Goal: Task Accomplishment & Management: Use online tool/utility

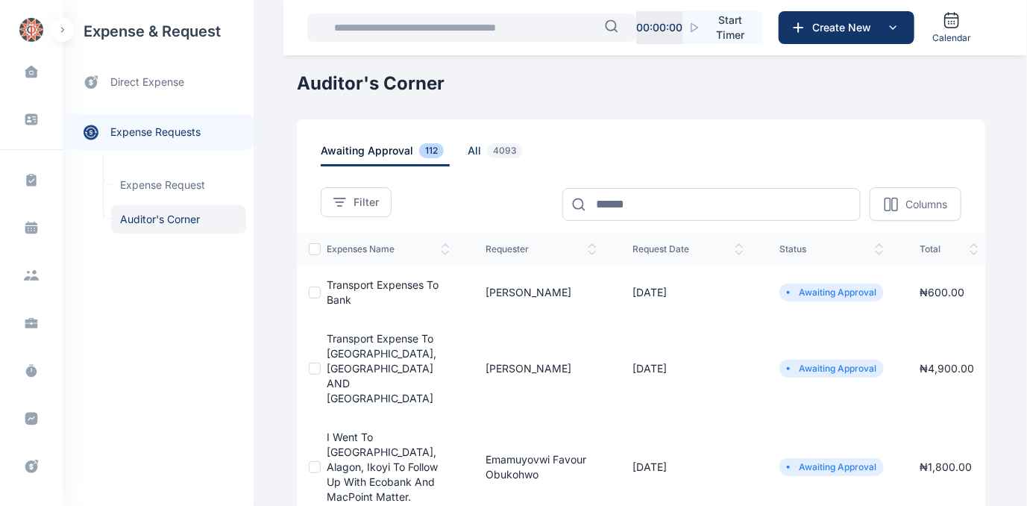
click at [468, 154] on span "all 4093" at bounding box center [498, 154] width 61 height 23
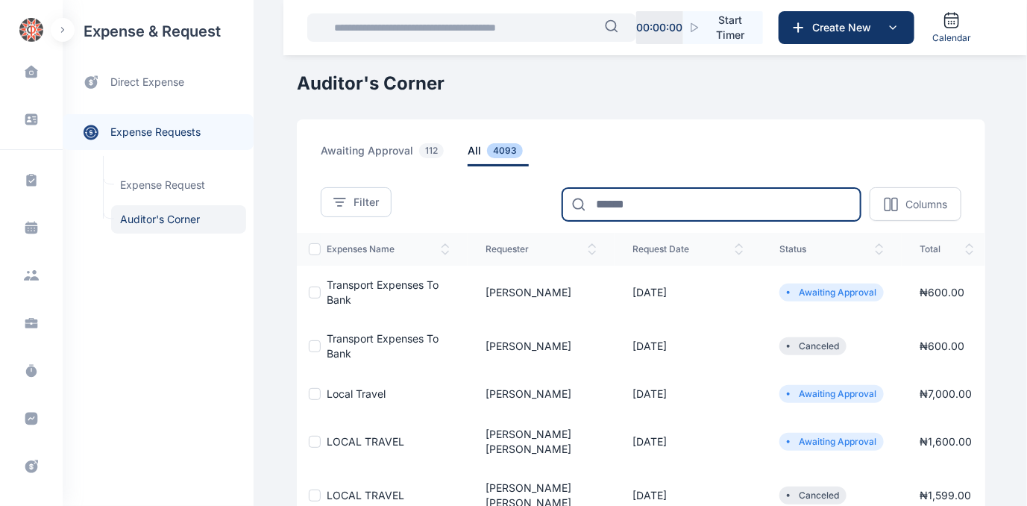
click at [691, 203] on input at bounding box center [712, 204] width 298 height 33
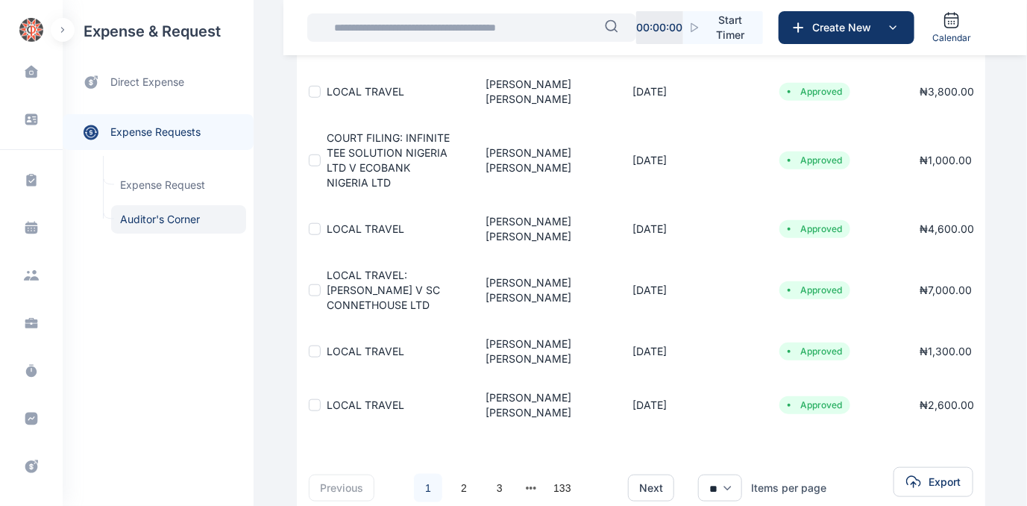
scroll to position [416, 0]
click at [486, 474] on link "3" at bounding box center [500, 488] width 28 height 28
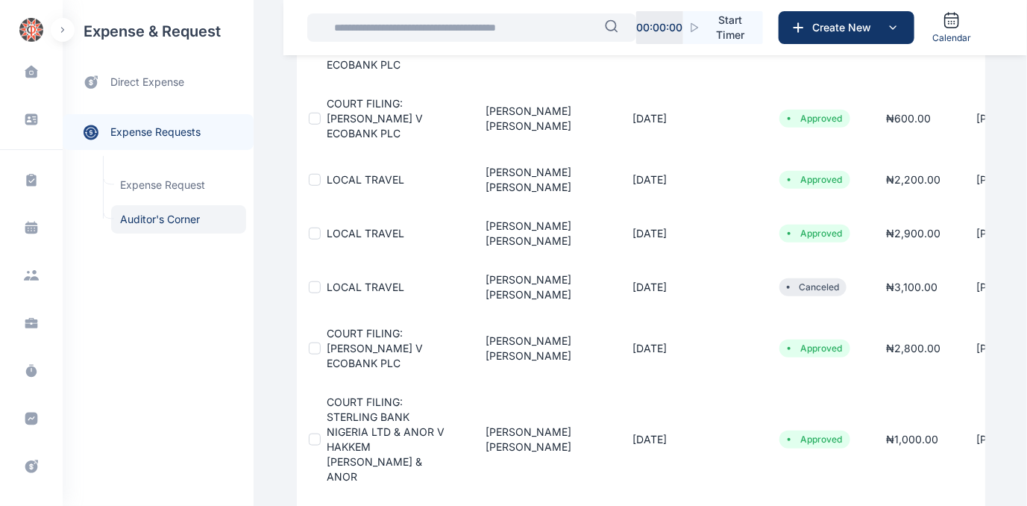
scroll to position [684, 0]
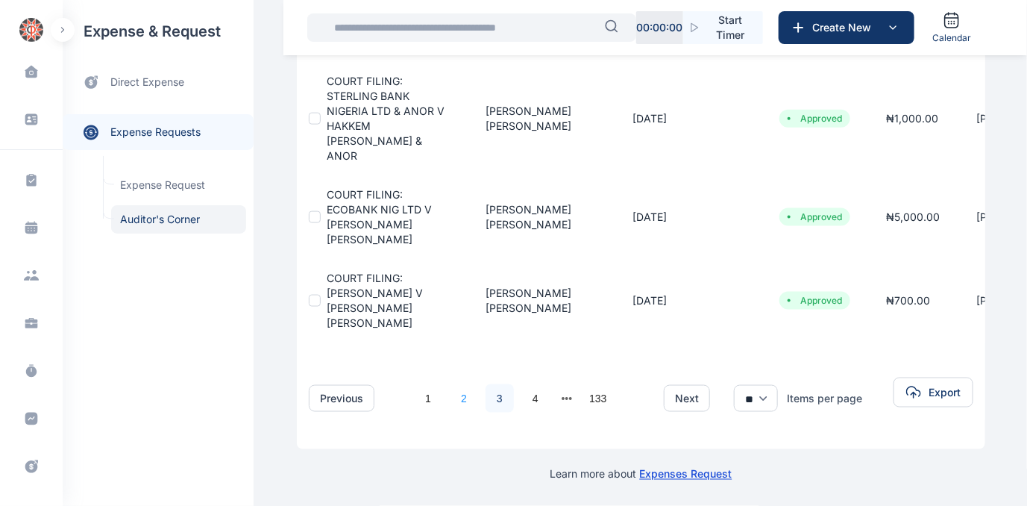
click at [460, 387] on link "2" at bounding box center [464, 398] width 28 height 28
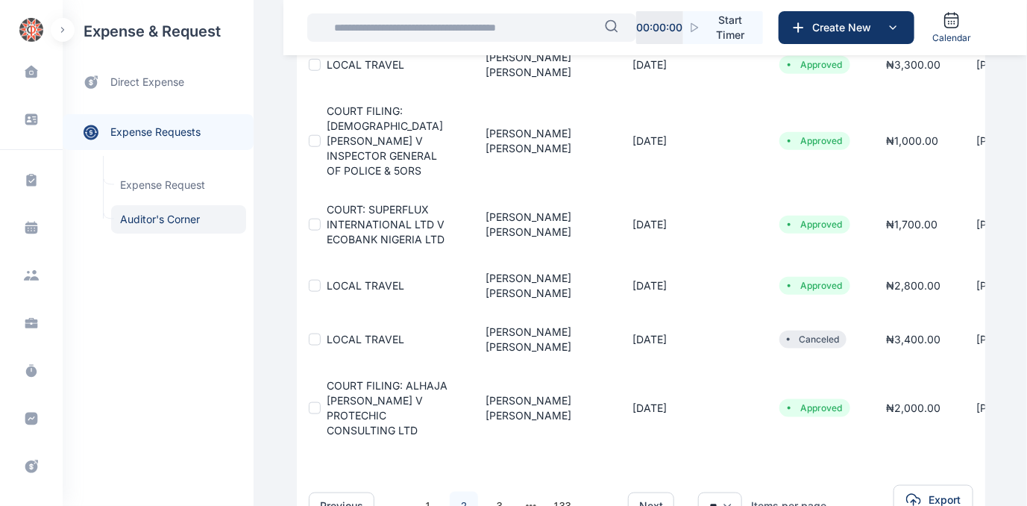
scroll to position [571, 0]
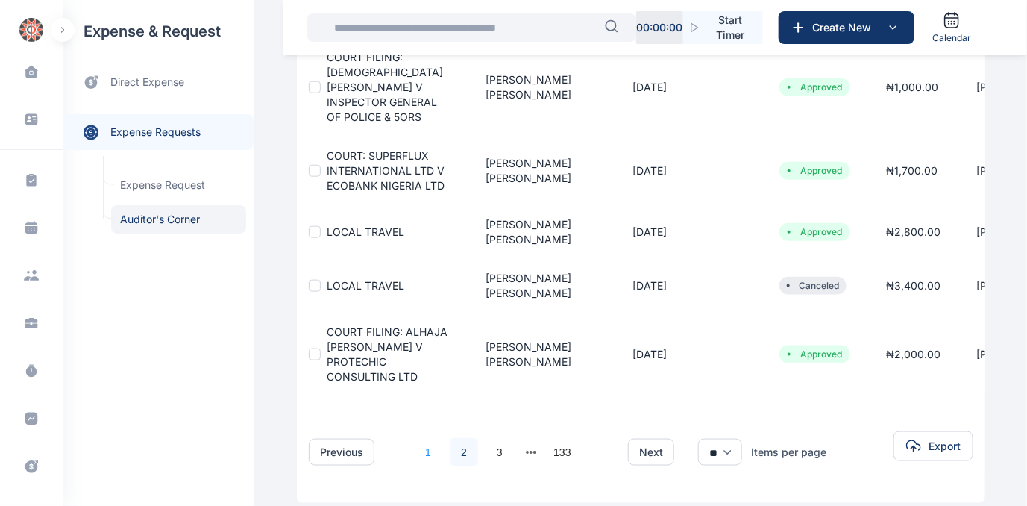
click at [414, 438] on link "1" at bounding box center [428, 452] width 28 height 28
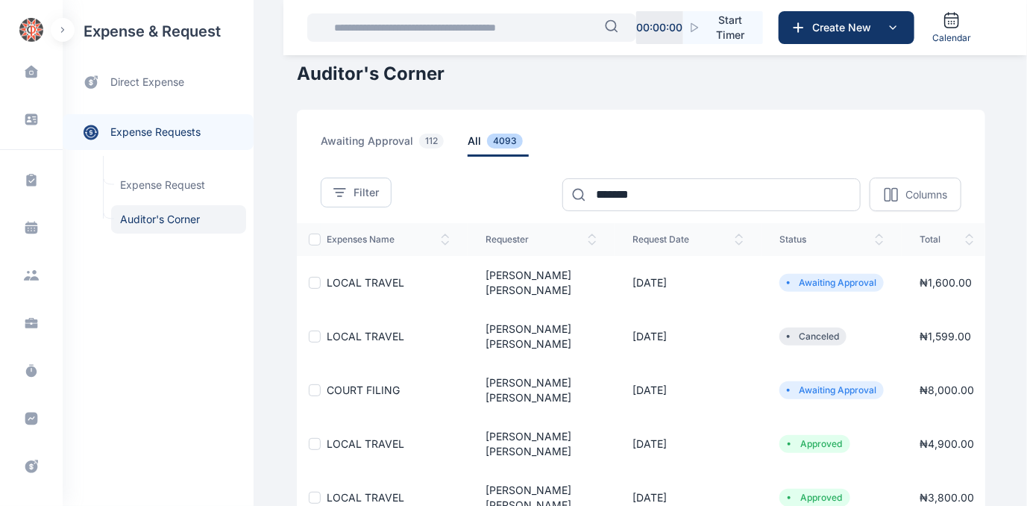
scroll to position [0, 0]
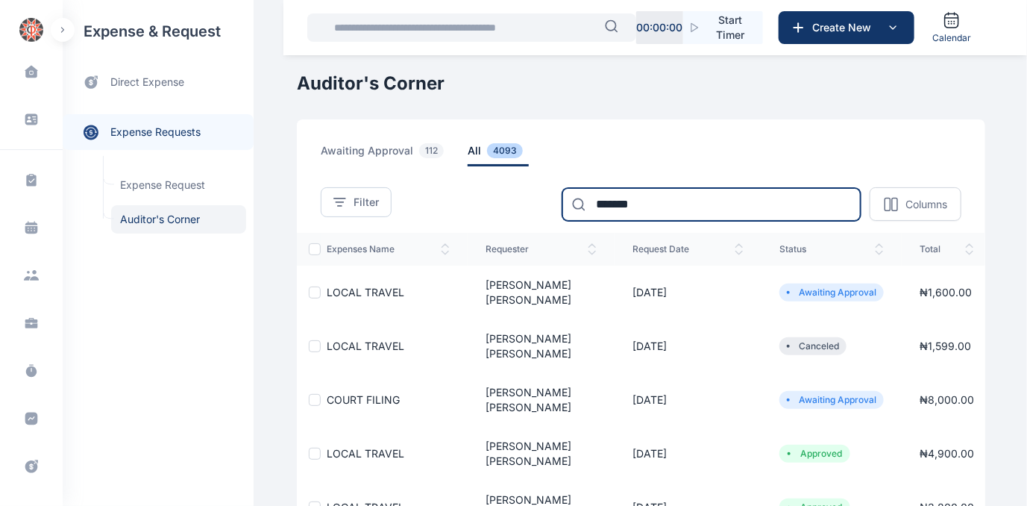
click at [639, 210] on input "*******" at bounding box center [712, 204] width 298 height 33
type input "*"
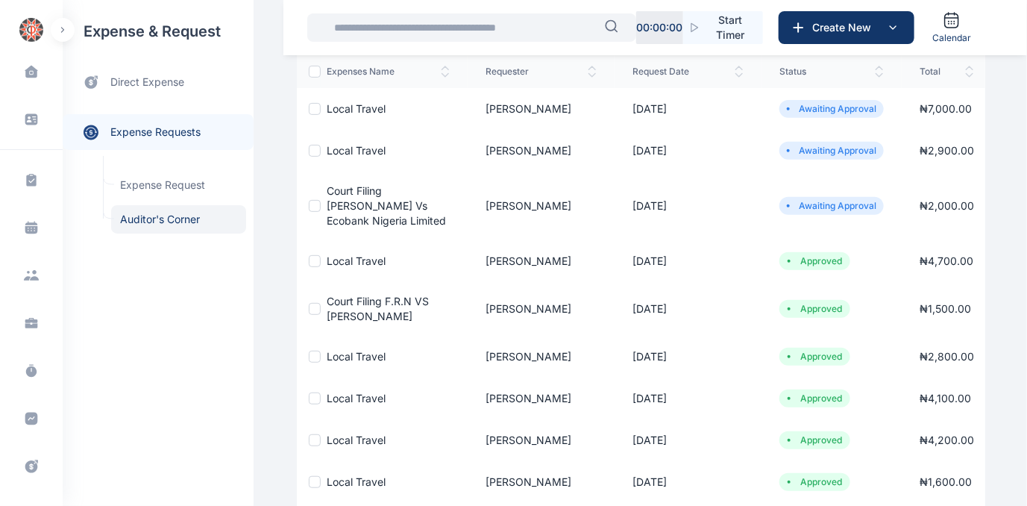
scroll to position [413, 0]
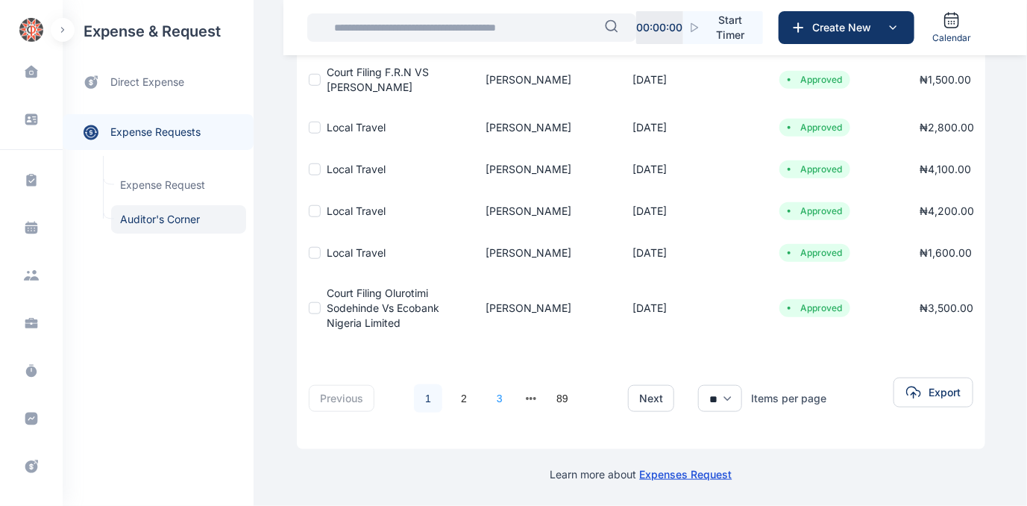
click at [490, 391] on link "3" at bounding box center [500, 398] width 28 height 28
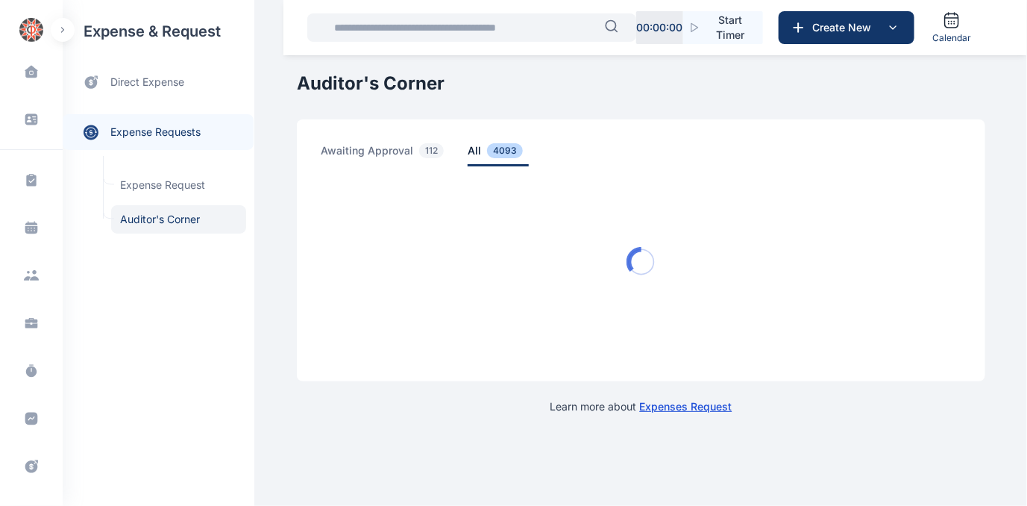
scroll to position [0, 0]
click at [490, 391] on div "Learn more about Expenses Request" at bounding box center [646, 397] width 698 height 33
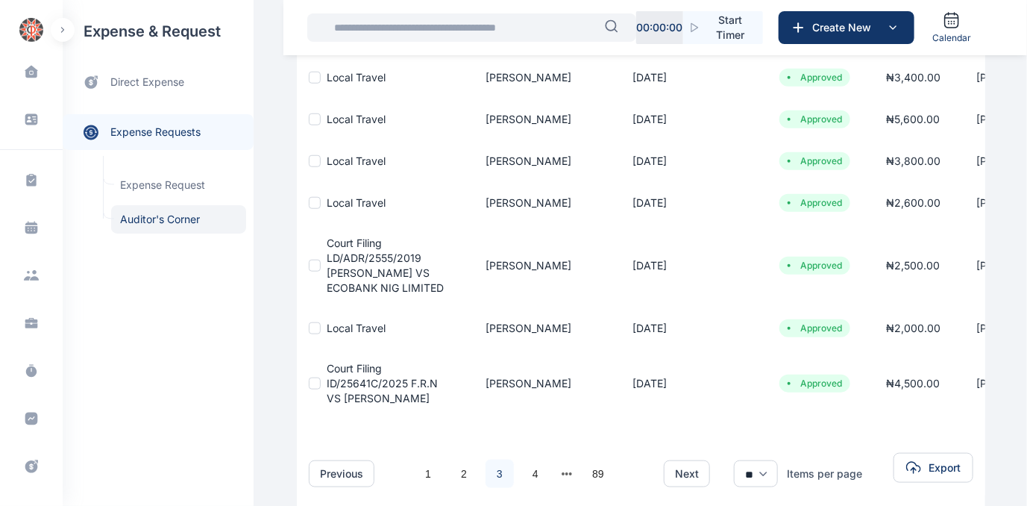
scroll to position [497, 0]
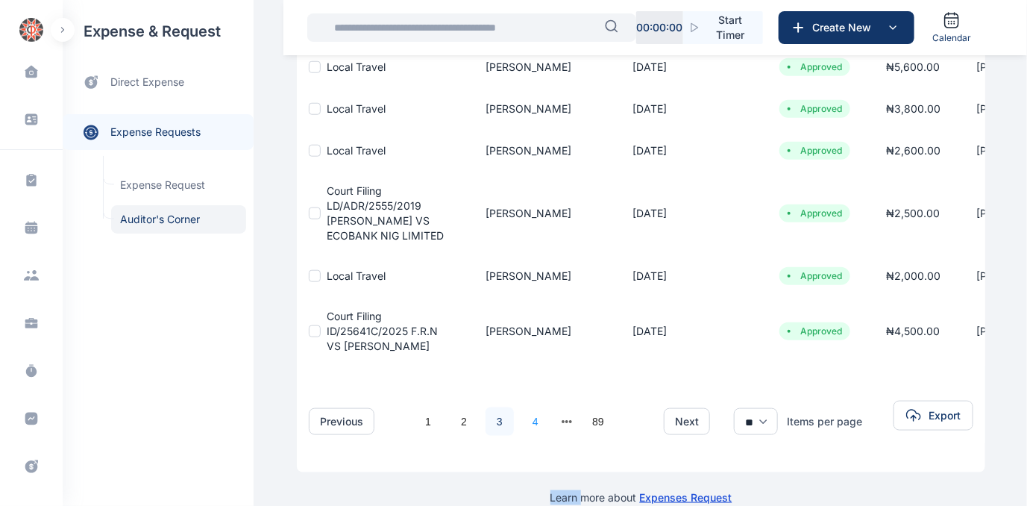
click at [522, 407] on link "4" at bounding box center [536, 421] width 28 height 28
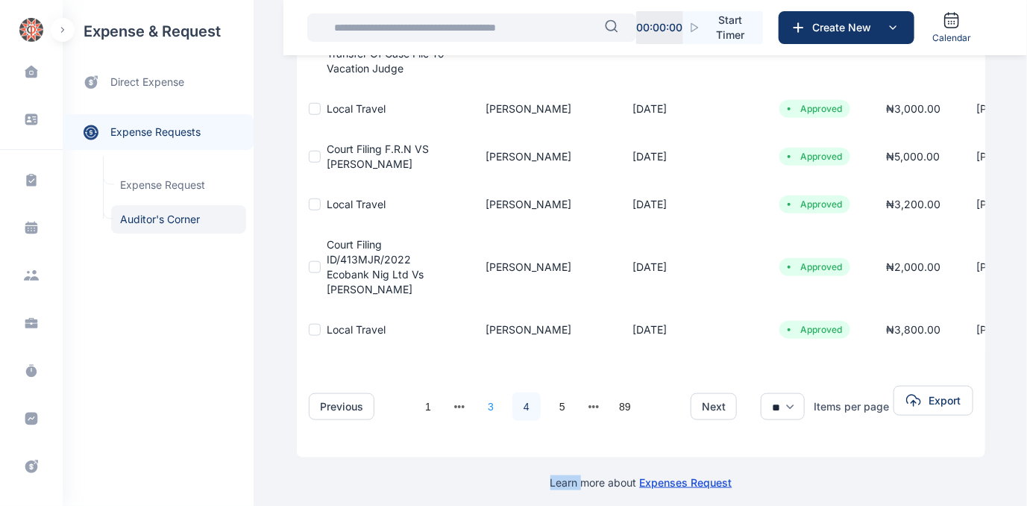
click at [484, 392] on link "3" at bounding box center [491, 406] width 28 height 28
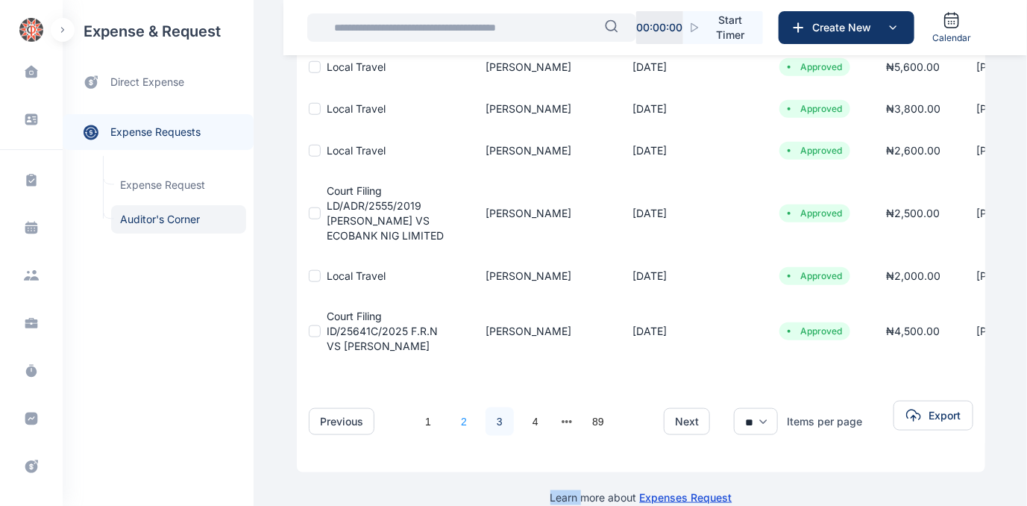
click at [450, 407] on link "2" at bounding box center [464, 421] width 28 height 28
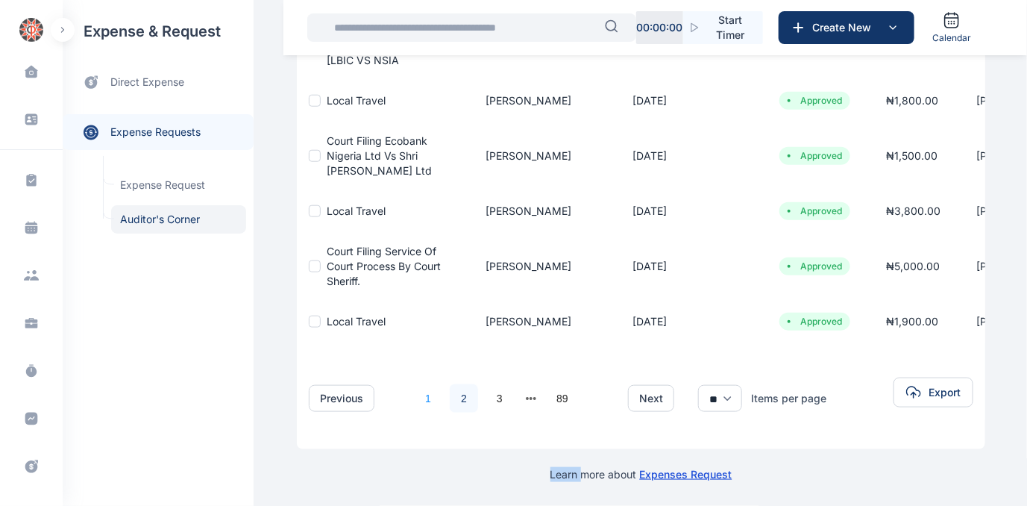
click at [416, 390] on link "1" at bounding box center [428, 398] width 28 height 28
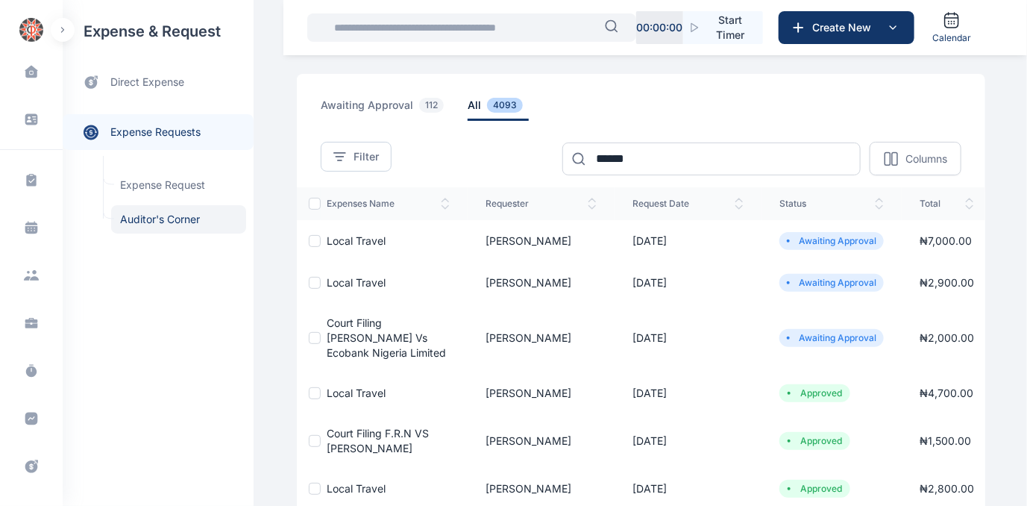
scroll to position [0, 0]
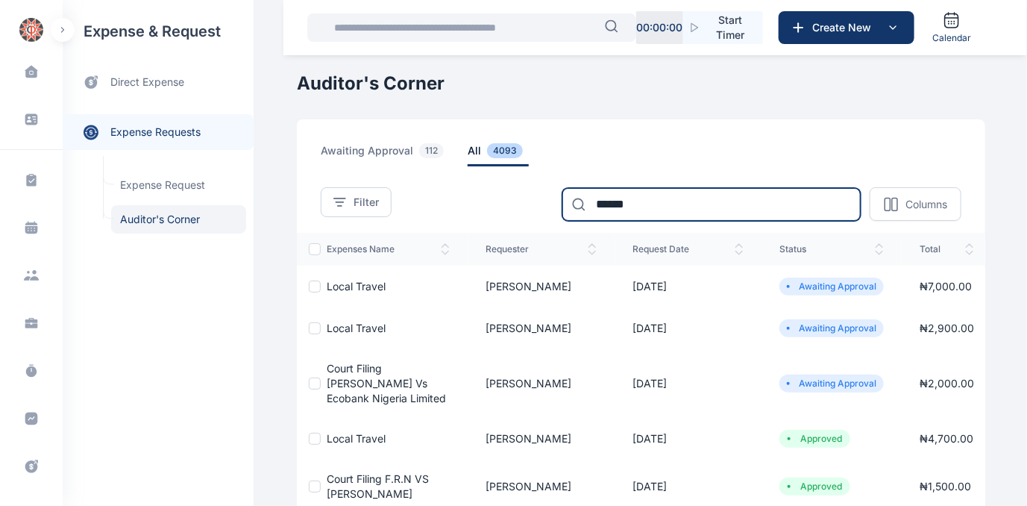
click at [675, 206] on input "******" at bounding box center [712, 204] width 298 height 33
type input "*"
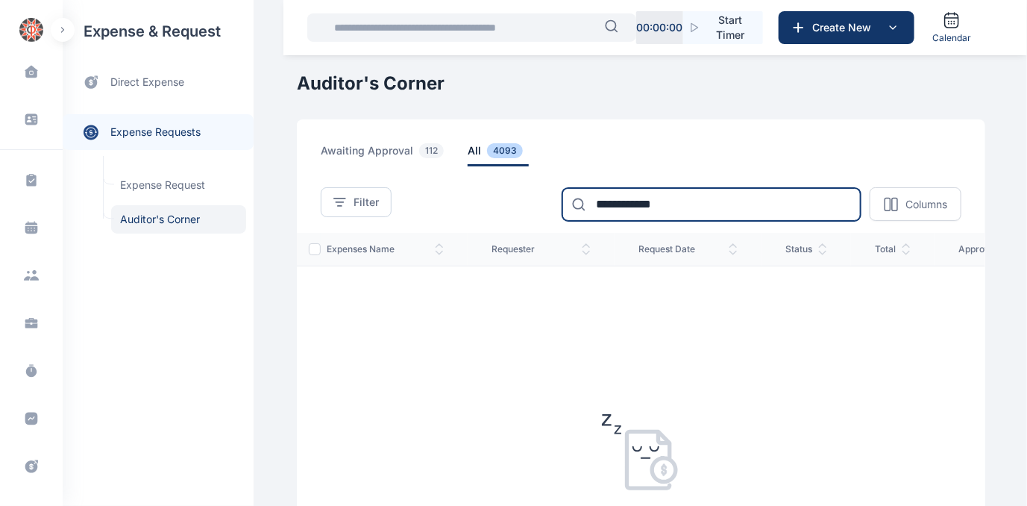
click at [675, 206] on input "**********" at bounding box center [712, 204] width 298 height 33
type input "*"
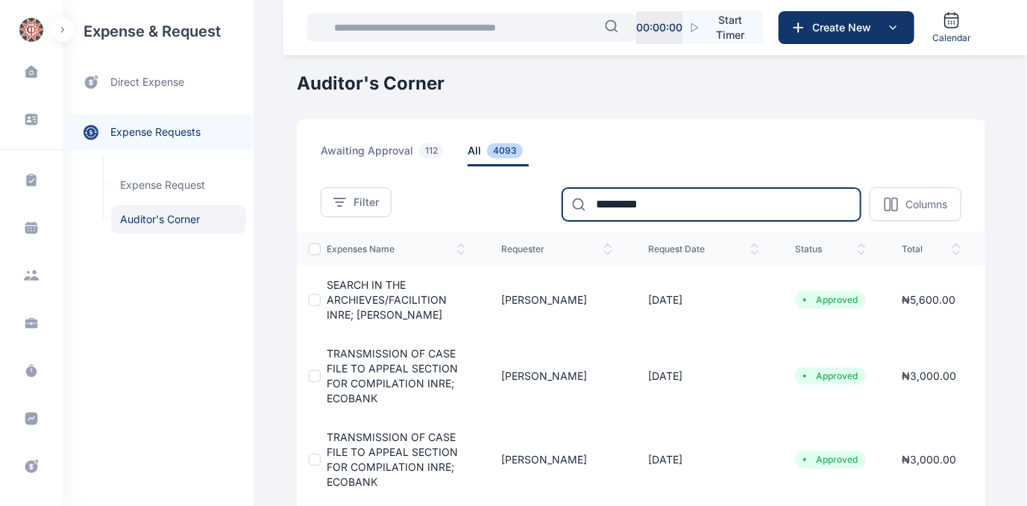
click at [664, 195] on input "*********" at bounding box center [712, 204] width 298 height 33
type input "*"
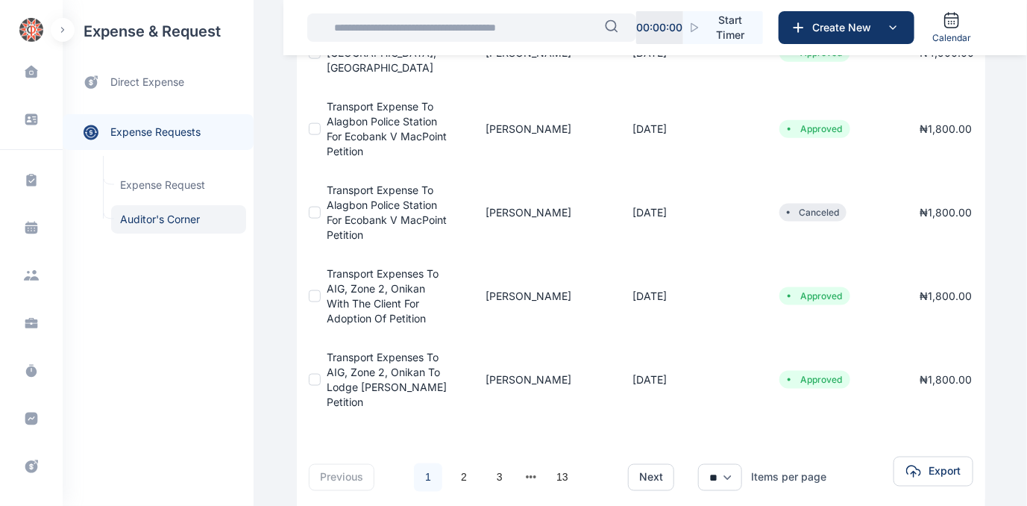
scroll to position [706, 0]
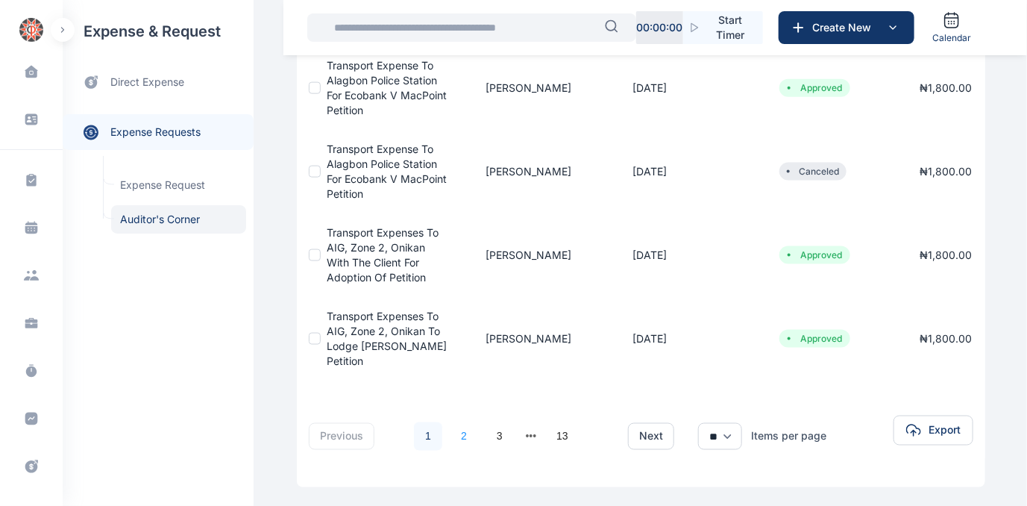
click at [460, 422] on link "2" at bounding box center [464, 436] width 28 height 28
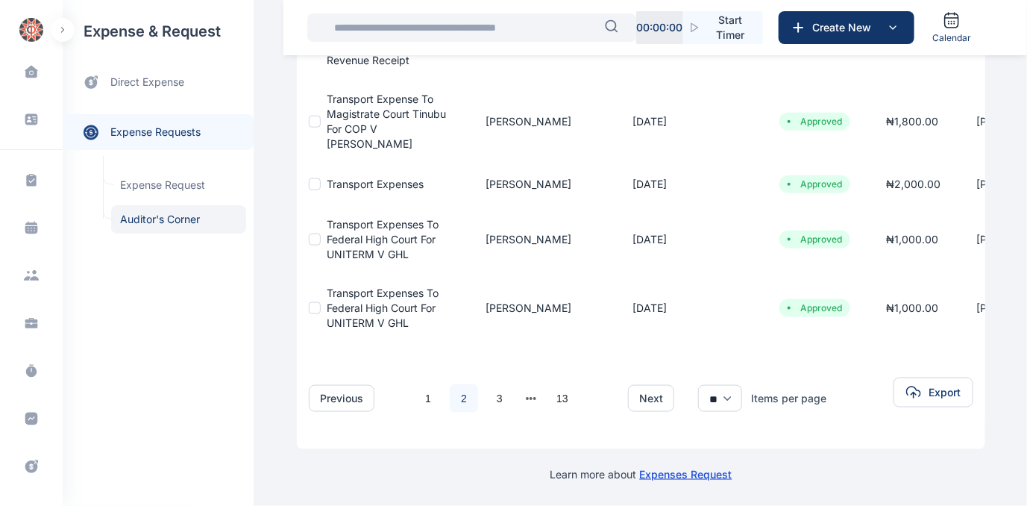
scroll to position [660, 0]
click at [419, 389] on link "1" at bounding box center [428, 398] width 28 height 28
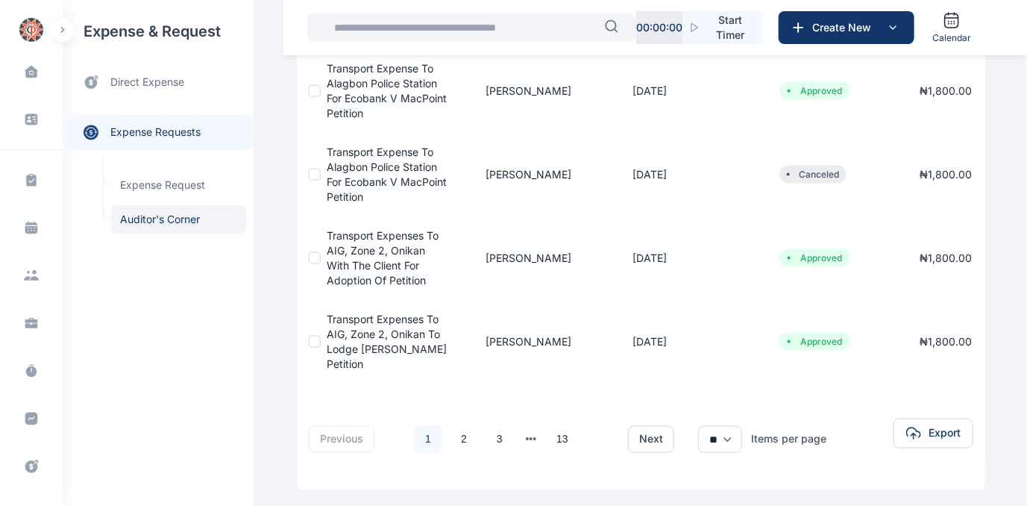
scroll to position [706, 0]
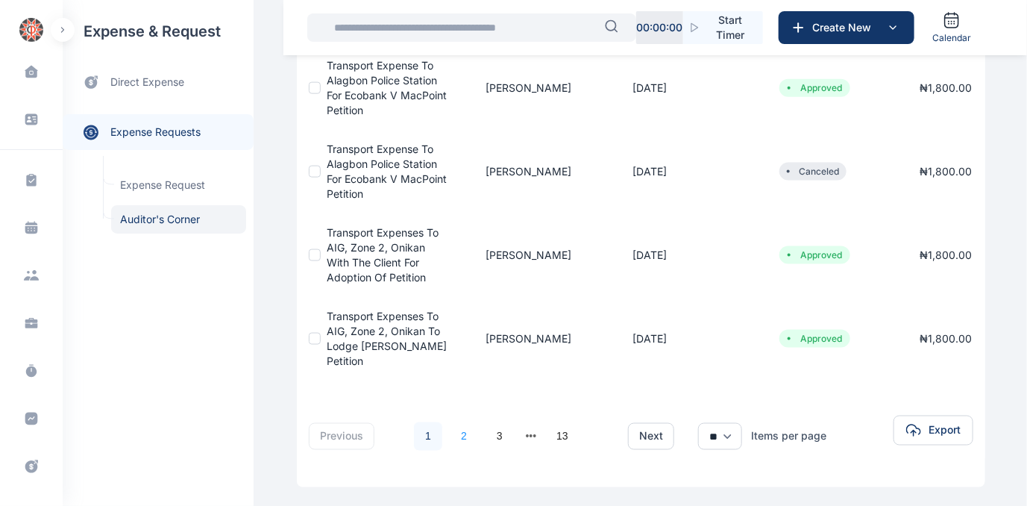
click at [456, 422] on link "2" at bounding box center [464, 436] width 28 height 28
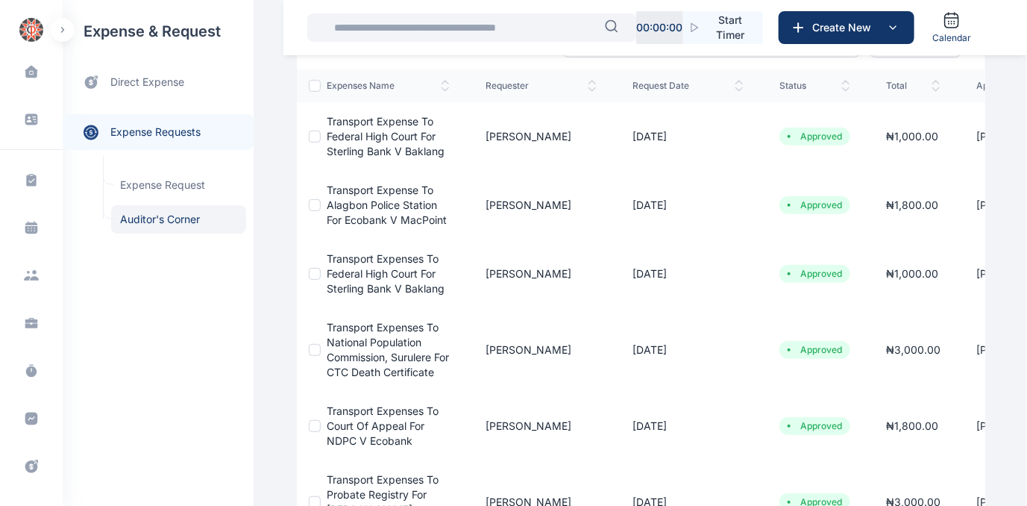
scroll to position [0, 0]
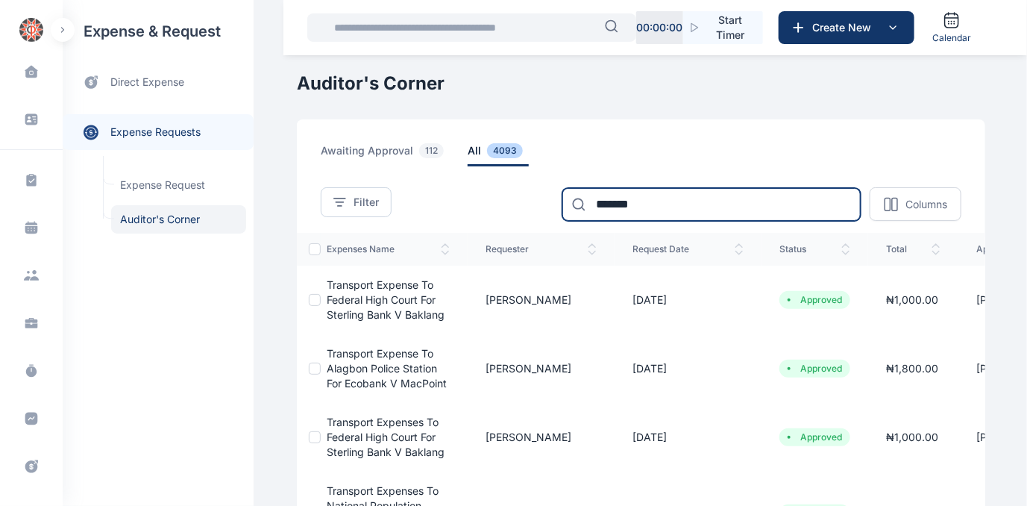
click at [681, 213] on input "*******" at bounding box center [712, 204] width 298 height 33
type input "*"
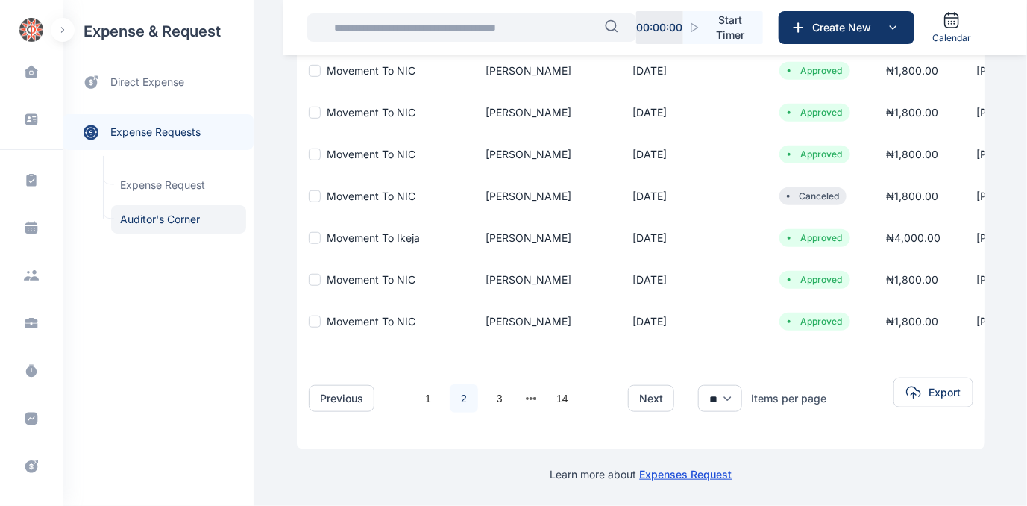
scroll to position [467, 0]
click at [419, 393] on link "1" at bounding box center [428, 398] width 28 height 28
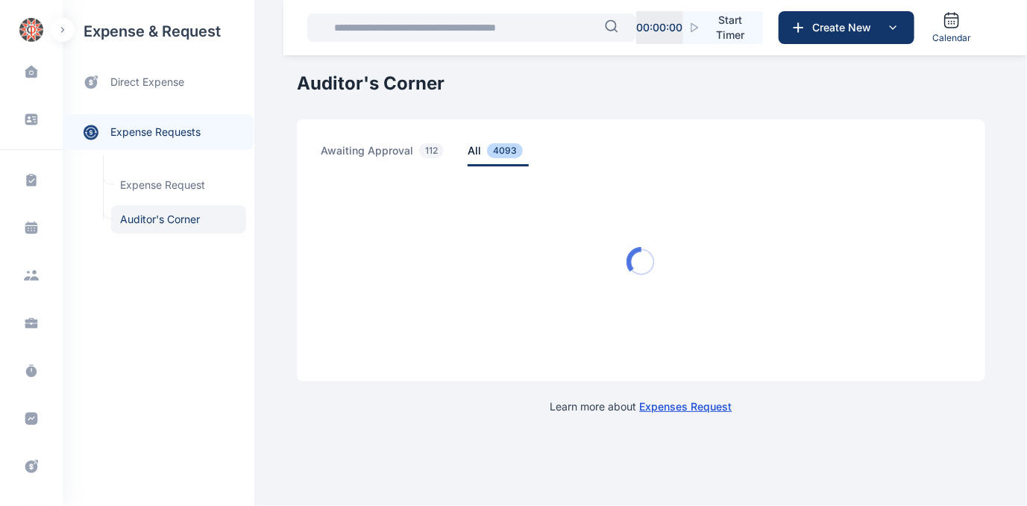
scroll to position [0, 0]
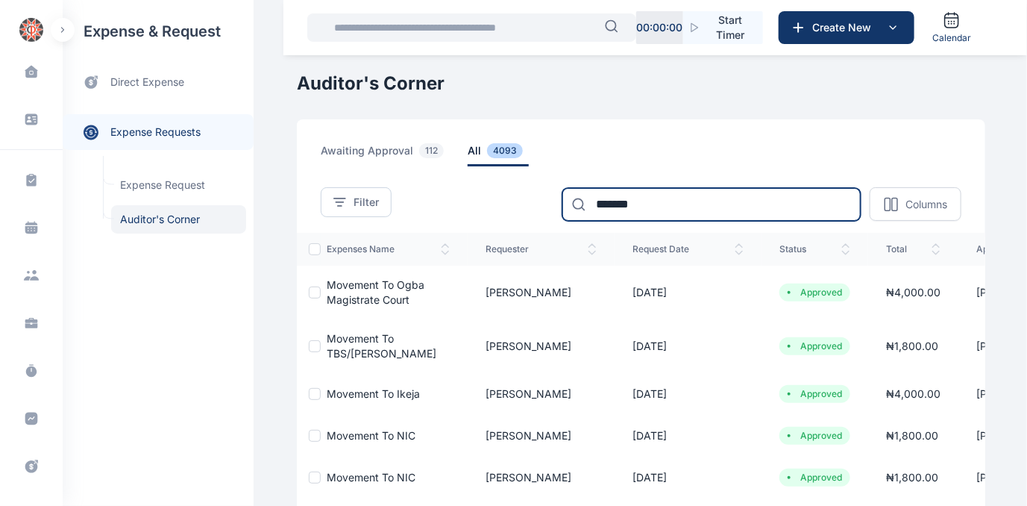
click at [662, 191] on input "*******" at bounding box center [712, 204] width 298 height 33
type input "*"
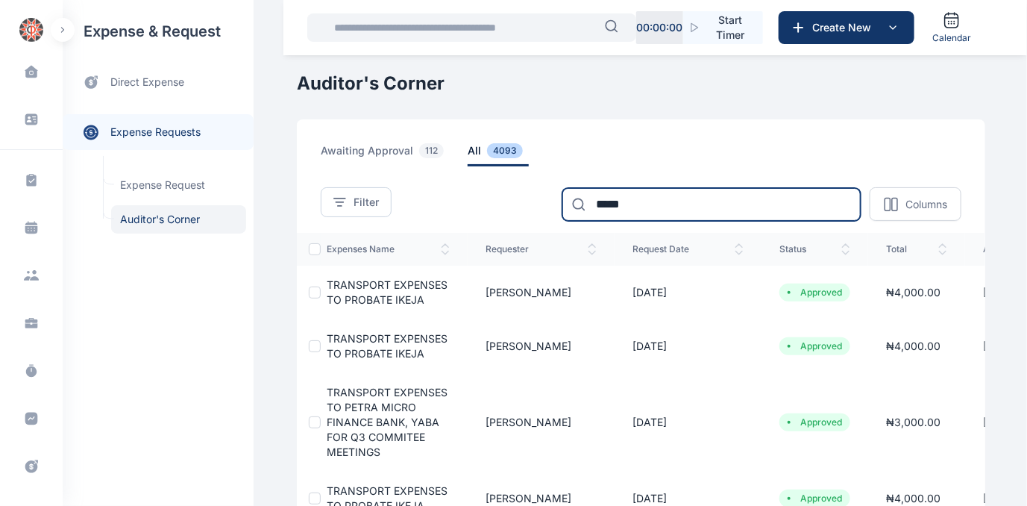
click at [663, 201] on input "*****" at bounding box center [712, 204] width 298 height 33
type input "*"
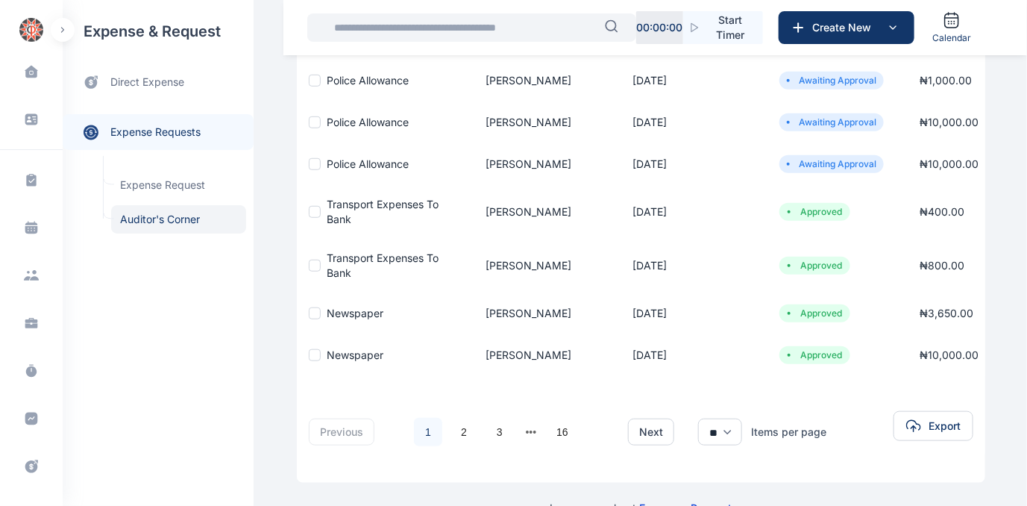
scroll to position [407, 0]
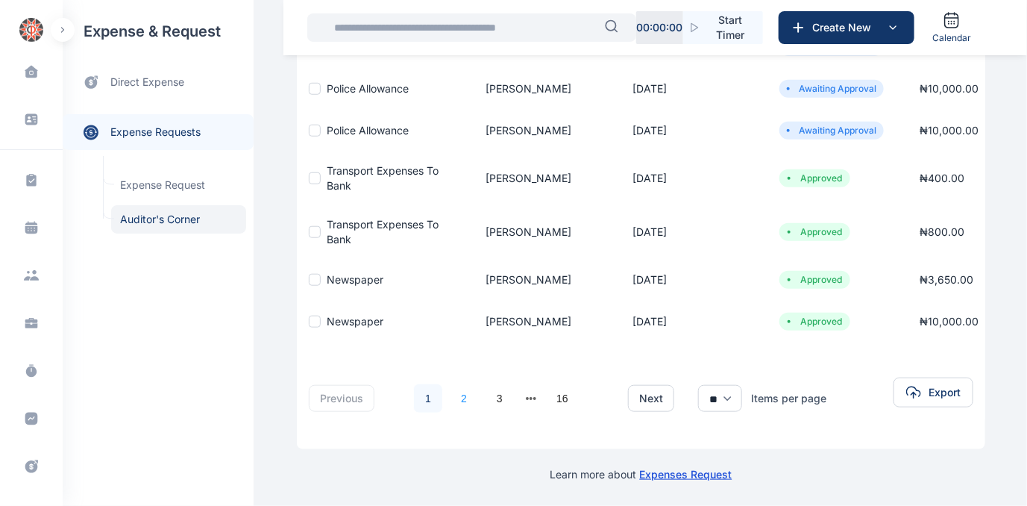
click at [456, 387] on link "2" at bounding box center [464, 398] width 28 height 28
click at [456, 449] on div "Learn more about Expenses Request" at bounding box center [641, 465] width 689 height 33
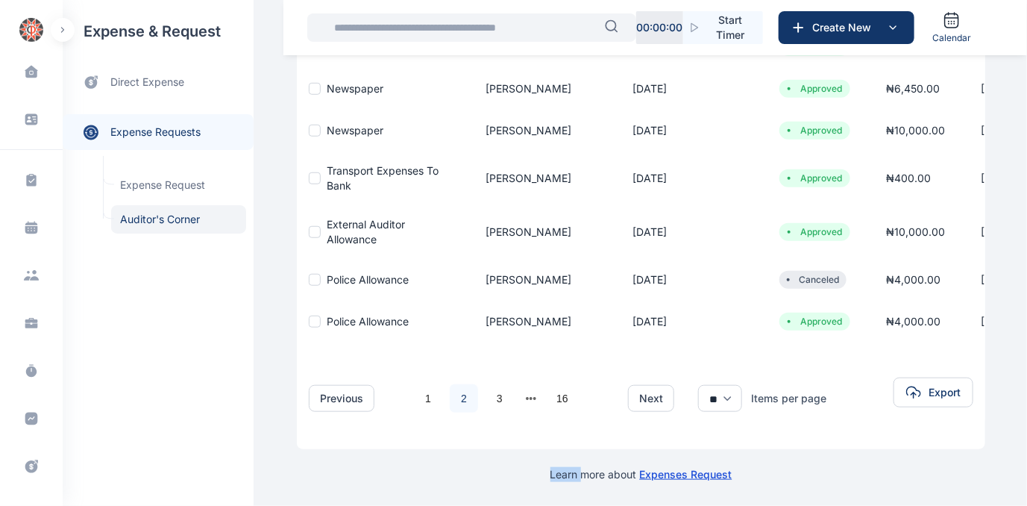
scroll to position [372, 0]
click at [418, 389] on link "1" at bounding box center [428, 398] width 28 height 28
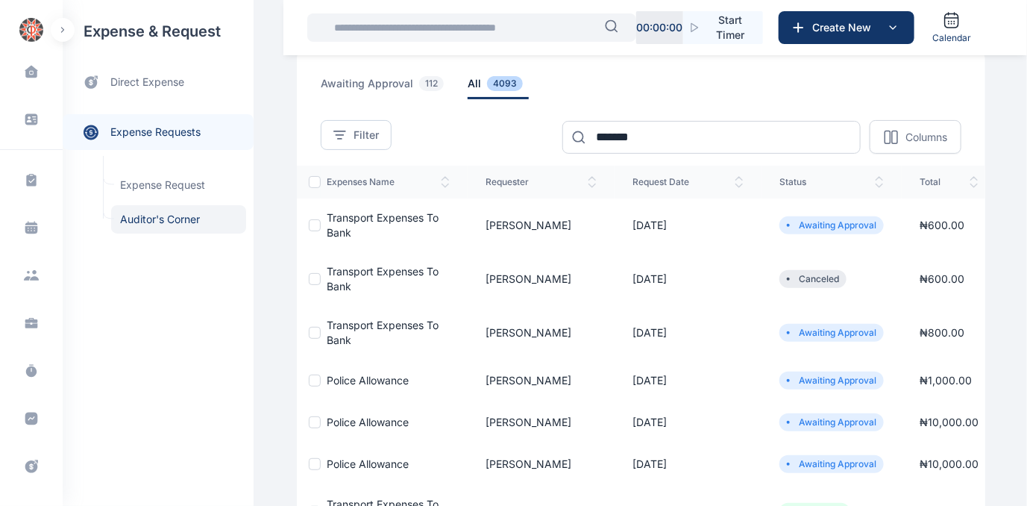
scroll to position [0, 0]
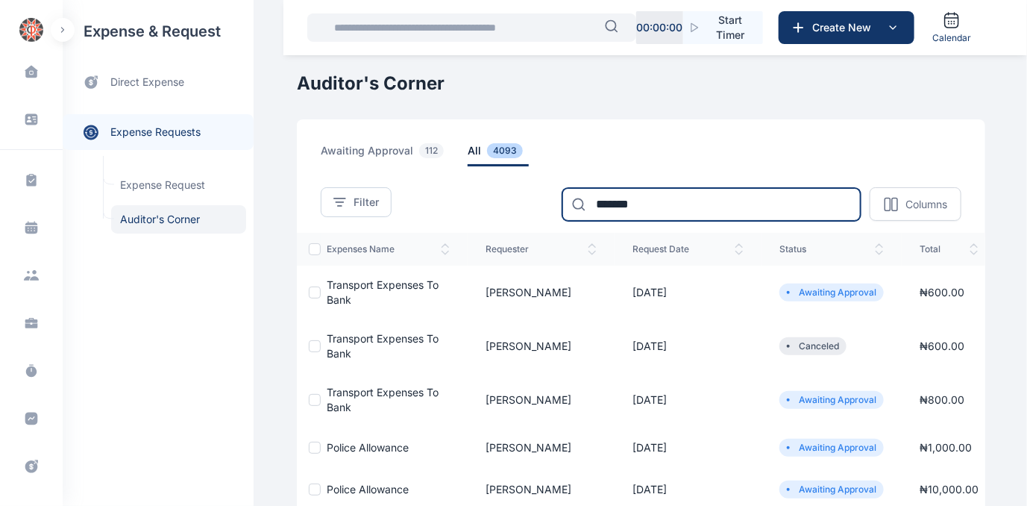
click at [662, 218] on input "*******" at bounding box center [712, 204] width 298 height 33
type input "*"
type input "******"
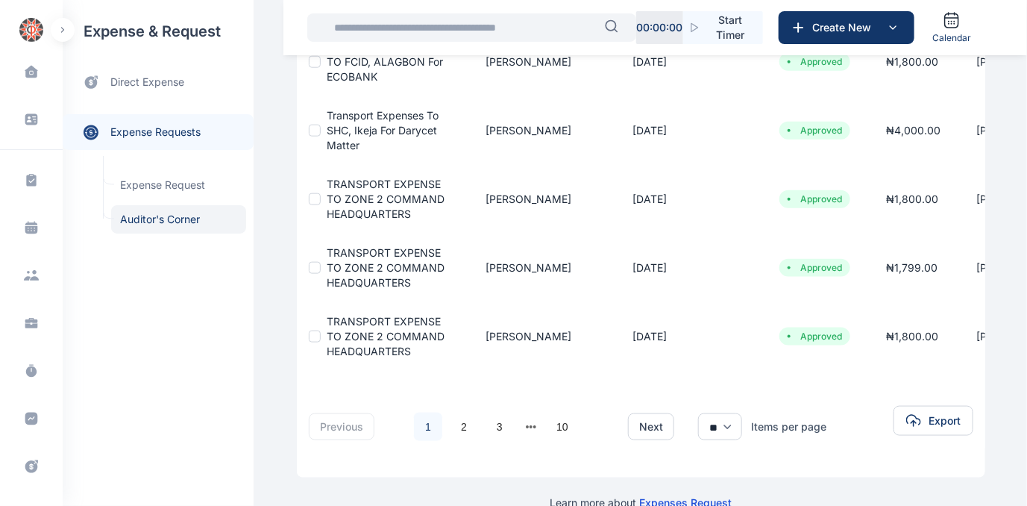
scroll to position [610, 0]
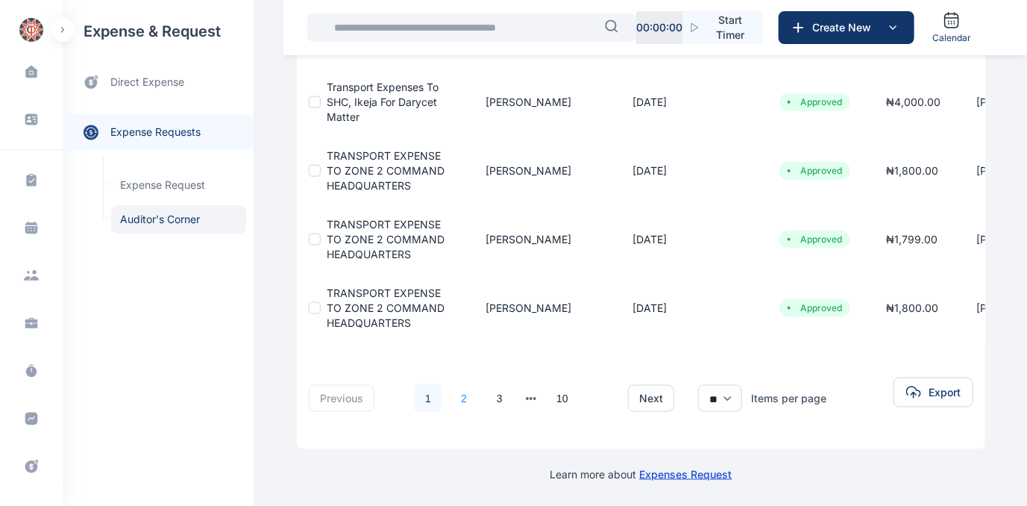
click at [451, 395] on link "2" at bounding box center [464, 398] width 28 height 28
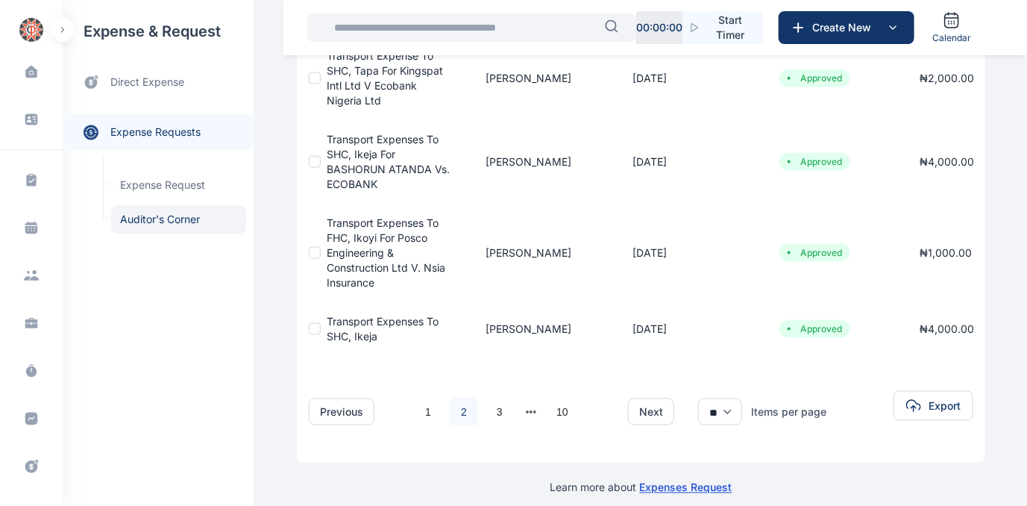
scroll to position [706, 0]
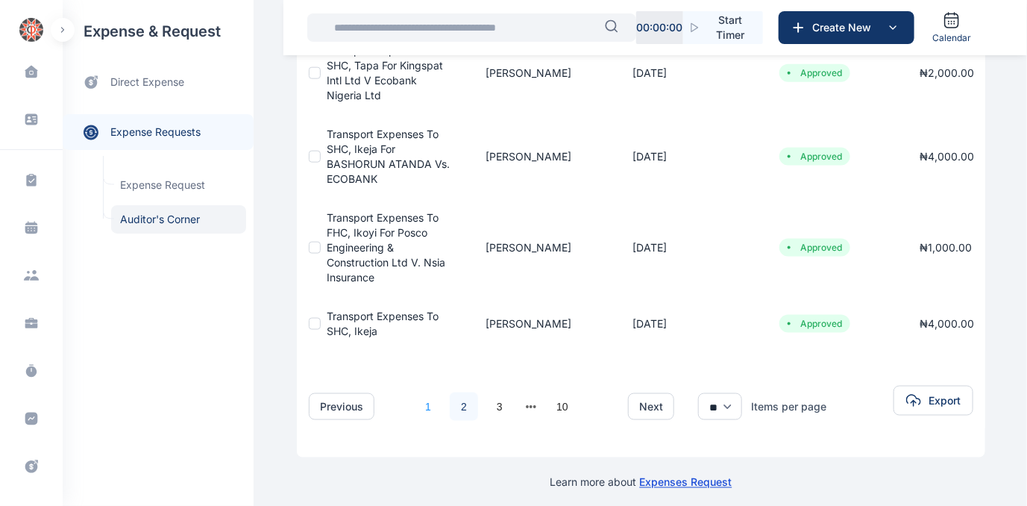
click at [417, 392] on link "1" at bounding box center [428, 406] width 28 height 28
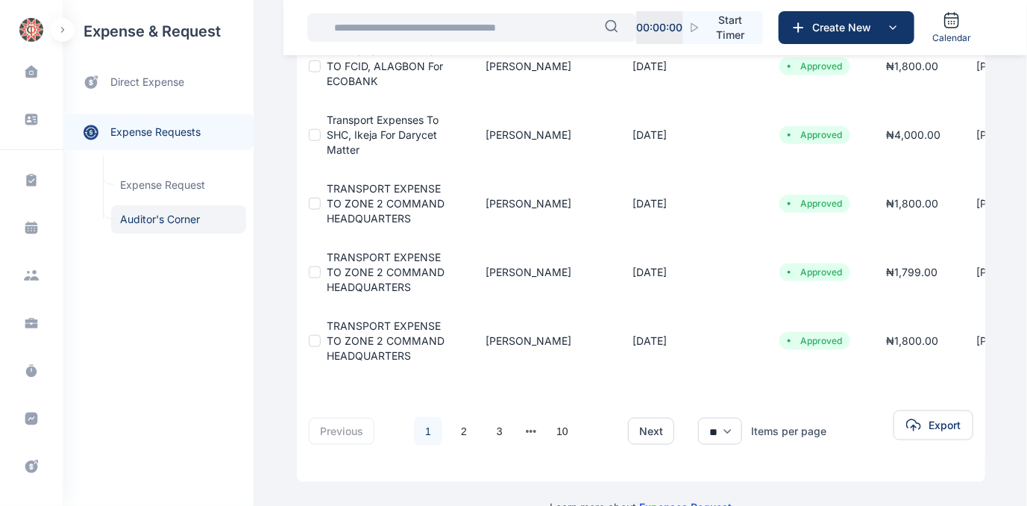
scroll to position [616, 0]
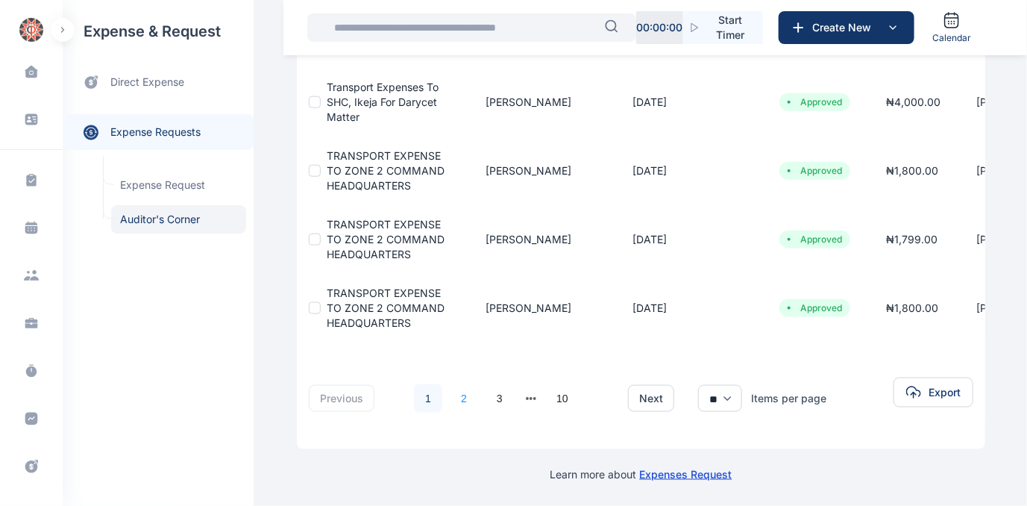
click at [451, 388] on link "2" at bounding box center [464, 398] width 28 height 28
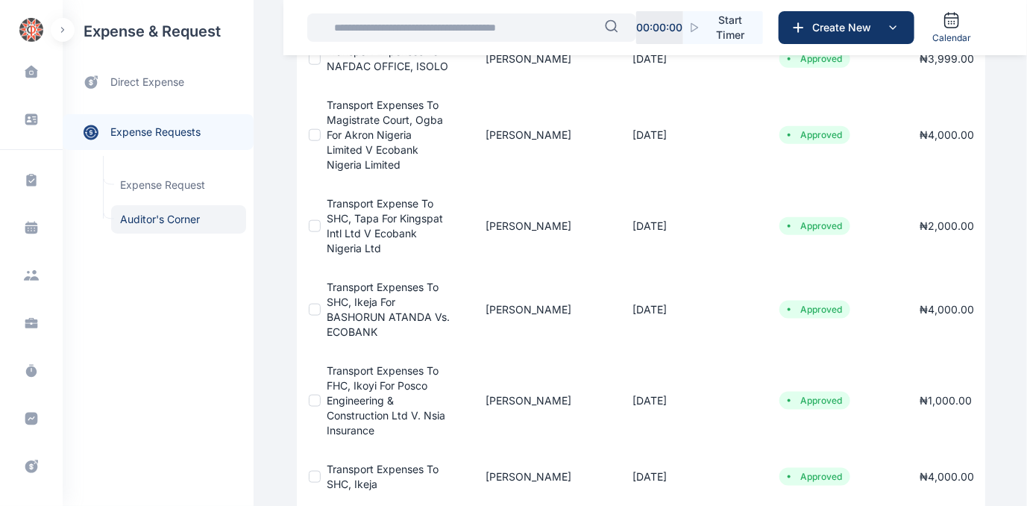
scroll to position [678, 0]
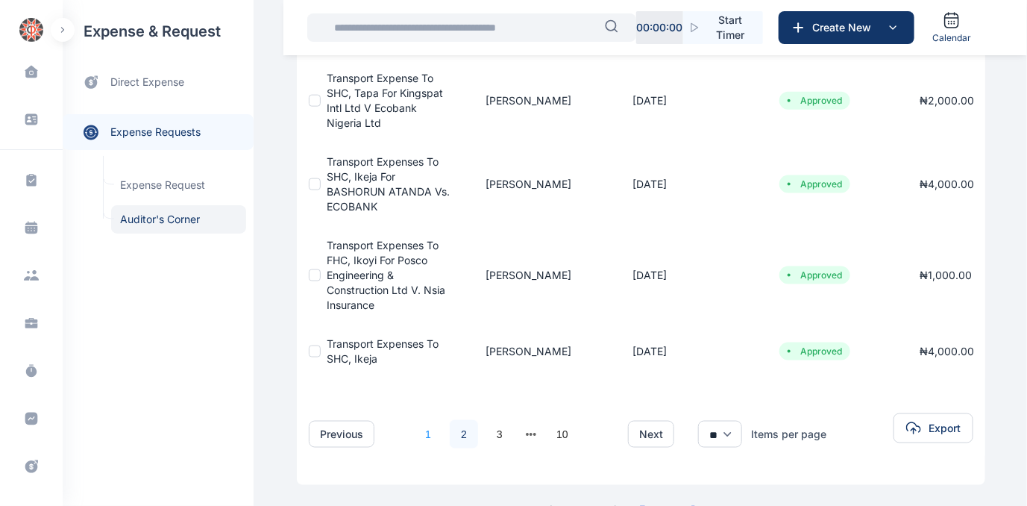
click at [416, 420] on link "1" at bounding box center [428, 434] width 28 height 28
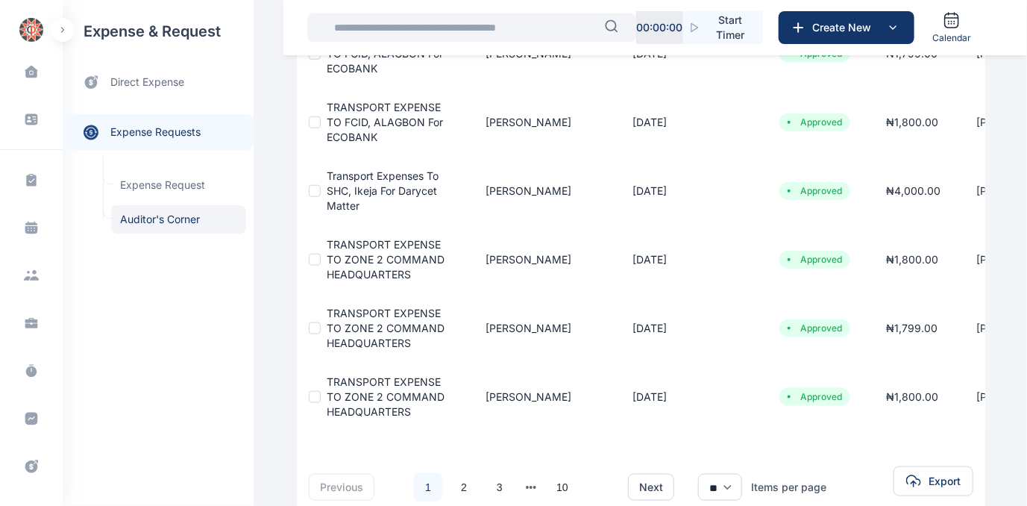
scroll to position [616, 0]
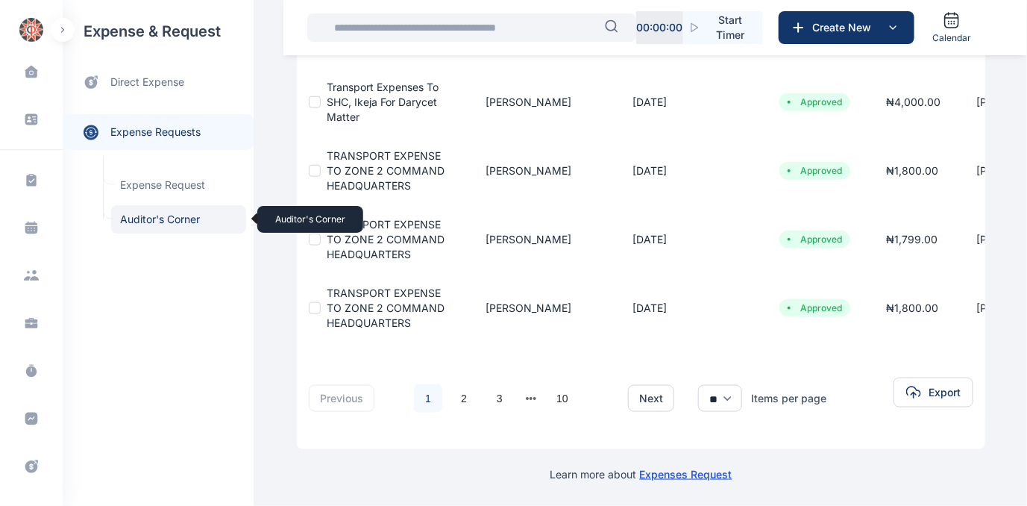
click at [152, 220] on span "Auditor's Corner Auditor's Corner" at bounding box center [178, 219] width 135 height 28
